Goal: Find specific page/section: Find specific page/section

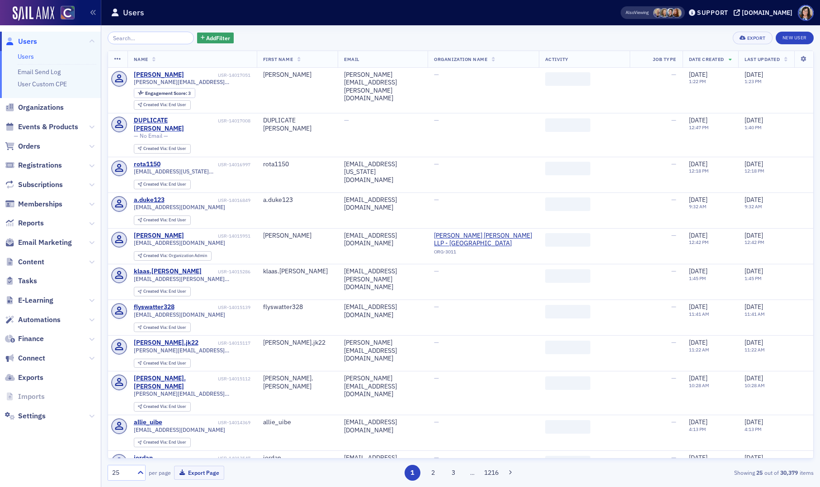
click at [133, 39] on input "search" at bounding box center [151, 38] width 86 height 13
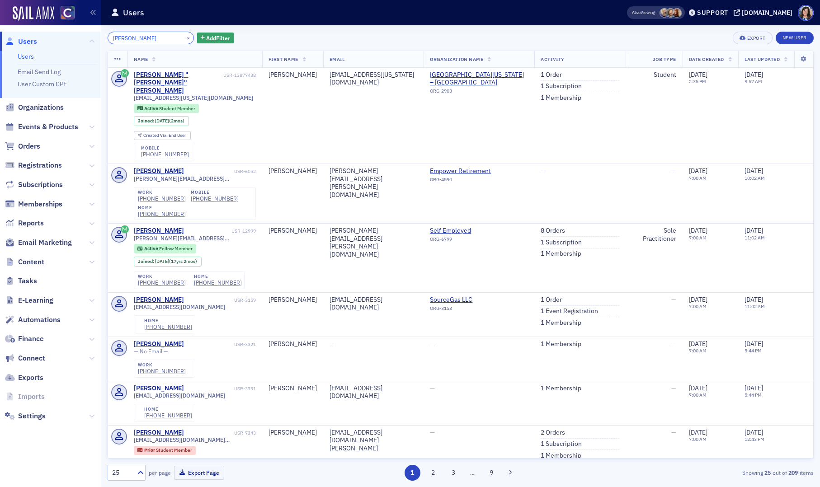
drag, startPoint x: 115, startPoint y: 34, endPoint x: 80, endPoint y: 34, distance: 34.8
click at [80, 33] on div "Users Users Email Send Log User Custom CPE Organizations Events & Products Orde…" at bounding box center [410, 243] width 820 height 487
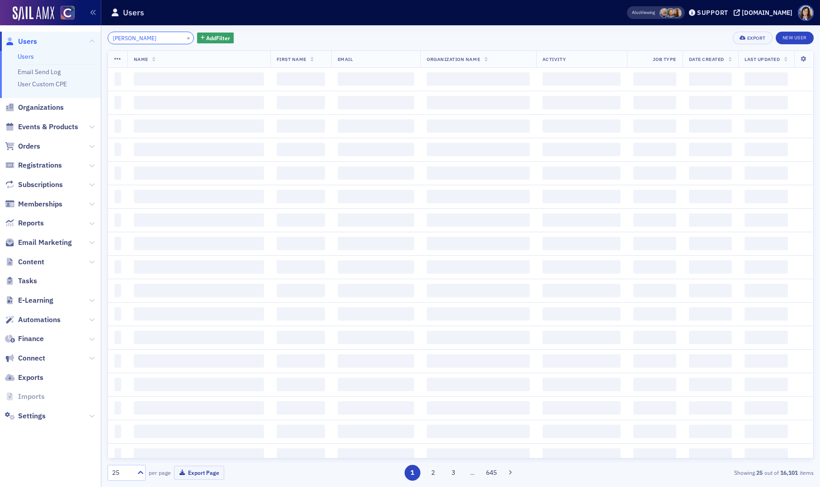
type input "[PERSON_NAME]"
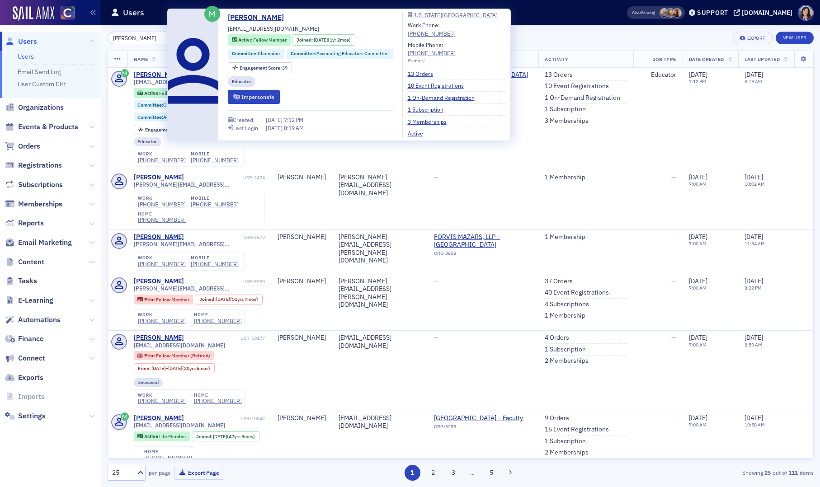
click at [272, 18] on div "[PERSON_NAME] [EMAIL_ADDRESS][DOMAIN_NAME] Active Fellow Member Joined : [DATE]…" at bounding box center [310, 74] width 165 height 125
click at [286, 18] on icon at bounding box center [288, 17] width 5 height 5
